Goal: Navigation & Orientation: Understand site structure

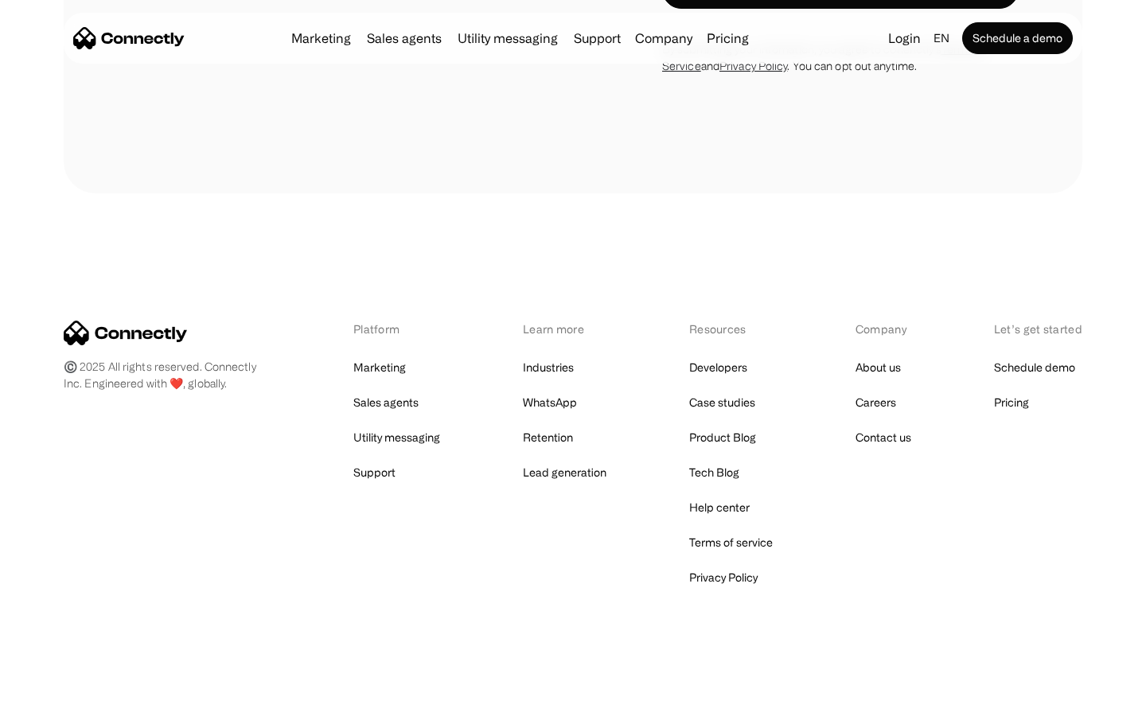
scroll to position [1363, 0]
